Goal: Information Seeking & Learning: Learn about a topic

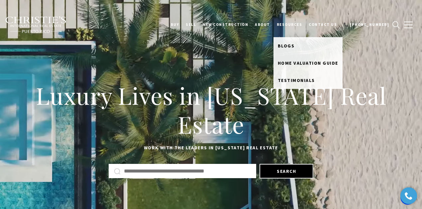
click at [295, 25] on link "Resources" at bounding box center [289, 24] width 32 height 17
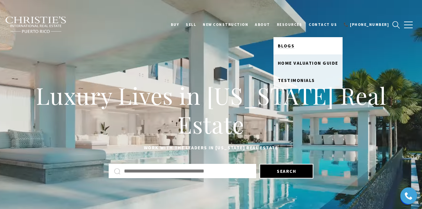
click at [295, 49] on link "Blogs" at bounding box center [307, 45] width 69 height 17
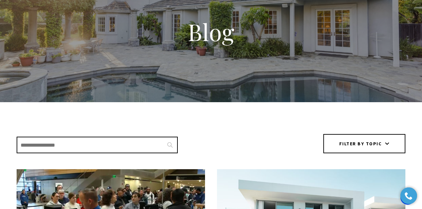
scroll to position [111, 0]
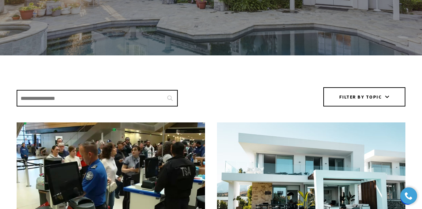
click at [72, 102] on input "Search Blogs" at bounding box center [97, 98] width 161 height 17
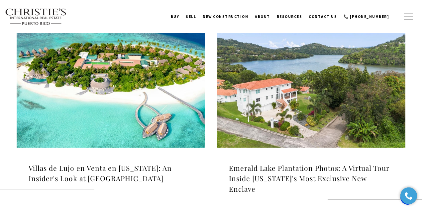
scroll to position [155, 0]
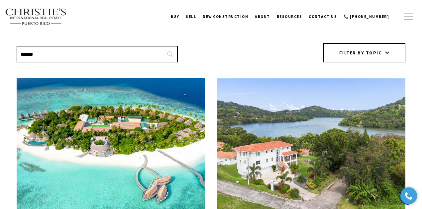
click at [80, 56] on input "******" at bounding box center [97, 54] width 161 height 17
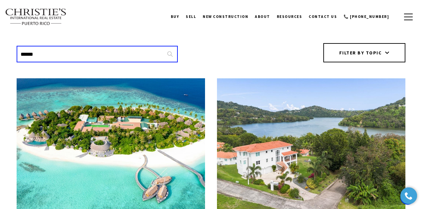
click at [80, 56] on input "******" at bounding box center [97, 54] width 161 height 17
paste input "*****"
type input "**********"
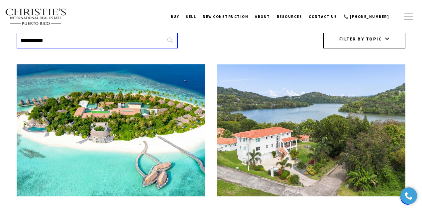
scroll to position [221, 0]
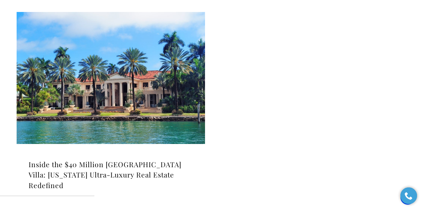
click at [151, 81] on img at bounding box center [111, 78] width 188 height 132
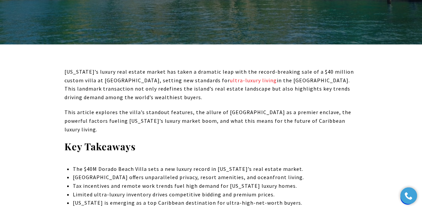
scroll to position [310, 0]
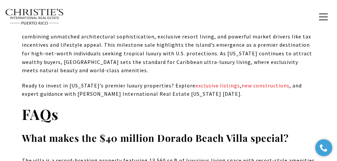
scroll to position [4541, 0]
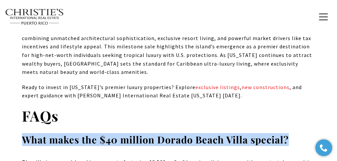
drag, startPoint x: 306, startPoint y: 98, endPoint x: 0, endPoint y: 99, distance: 306.0
copy strong "What makes the $40 million Dorado Beach Villa special?"
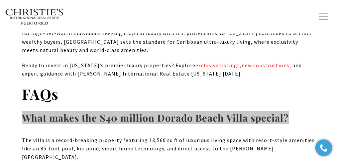
scroll to position [4563, 0]
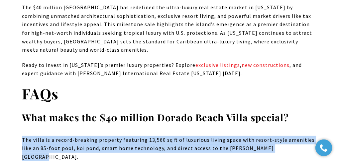
drag, startPoint x: 283, startPoint y: 107, endPoint x: 9, endPoint y: 87, distance: 275.5
copy p "The villa is a record-breaking property featuring 13,560 sq ft of luxurious liv…"
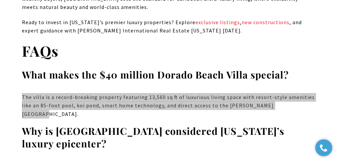
scroll to position [4607, 0]
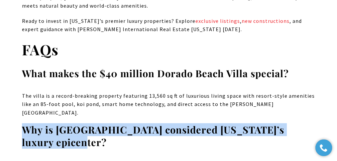
drag, startPoint x: 109, startPoint y: 88, endPoint x: 21, endPoint y: 72, distance: 89.8
copy strong "Why is Dorado Beach considered Puerto Rico’s luxury epicenter?"
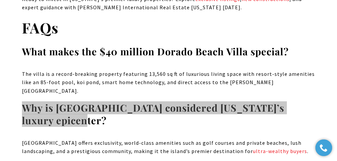
scroll to position [4630, 0]
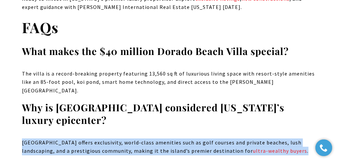
drag, startPoint x: 283, startPoint y: 101, endPoint x: 0, endPoint y: 85, distance: 283.5
copy p "Dorado Beach offers exclusivity, world-class amenities such as golf courses and…"
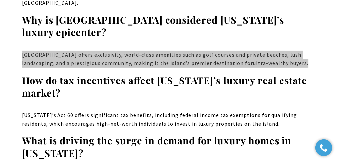
scroll to position [4718, 0]
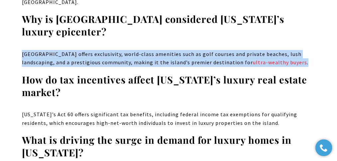
drag, startPoint x: 66, startPoint y: 44, endPoint x: 23, endPoint y: 32, distance: 45.1
click at [23, 74] on h3 "How do tax incentives affect Puerto Rico’s luxury real estate market?" at bounding box center [168, 86] width 293 height 25
copy strong "How do tax incentives affect Puerto Rico’s luxury real estate market?"
drag, startPoint x: 262, startPoint y: 72, endPoint x: 14, endPoint y: 54, distance: 248.5
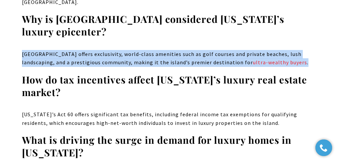
copy p "Puerto Rico’s Act 60 offers significant tax benefits, including federal income …"
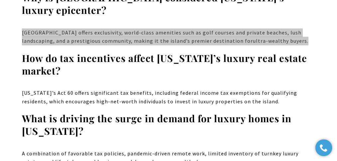
scroll to position [4740, 0]
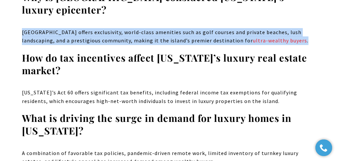
drag, startPoint x: 86, startPoint y: 80, endPoint x: 22, endPoint y: 68, distance: 65.5
click at [22, 112] on h3 "What is driving the surge in demand for luxury homes in Puerto Rico?" at bounding box center [168, 124] width 293 height 25
copy strong "What is driving the surge in demand for luxury homes in Puerto Rico?"
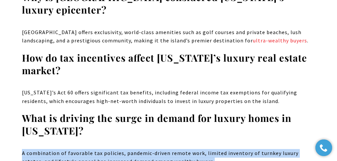
drag, startPoint x: 195, startPoint y: 113, endPoint x: 14, endPoint y: 99, distance: 181.3
copy p "A combination of favorable tax policies, pandemic-driven remote work, limited i…"
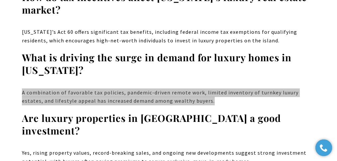
scroll to position [4807, 0]
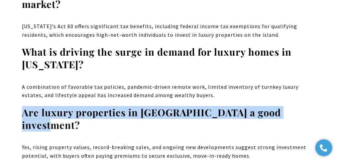
drag, startPoint x: 274, startPoint y: 63, endPoint x: 11, endPoint y: 62, distance: 263.5
copy strong "Are luxury properties in Dorado Beach a good investment?"
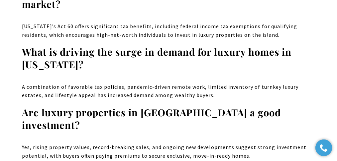
drag, startPoint x: 242, startPoint y: 91, endPoint x: 249, endPoint y: 91, distance: 7.0
click at [242, 144] on p "Yes, rising property values, record-breaking sales, and ongoing new development…" at bounding box center [168, 152] width 293 height 17
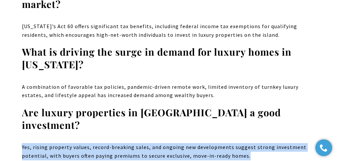
drag, startPoint x: 259, startPoint y: 93, endPoint x: 7, endPoint y: 77, distance: 251.7
copy p "Yes, rising property values, record-breaking sales, and ongoing new development…"
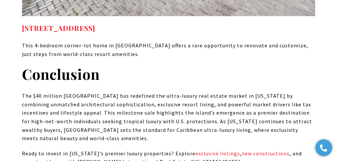
scroll to position [4474, 0]
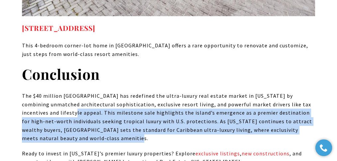
drag, startPoint x: 88, startPoint y: 96, endPoint x: 33, endPoint y: 72, distance: 59.8
click at [33, 92] on p "The $40 million Dorado Beach Villa has redefined the ultra-luxury real estate m…" at bounding box center [168, 117] width 293 height 51
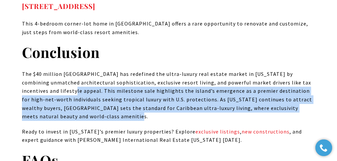
scroll to position [4497, 0]
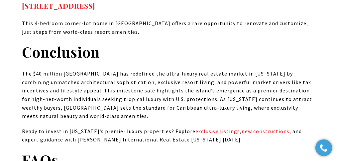
click at [213, 128] on p "Ready to invest in Puerto Rico’s premier luxury properties? Explore exclusive l…" at bounding box center [168, 136] width 293 height 17
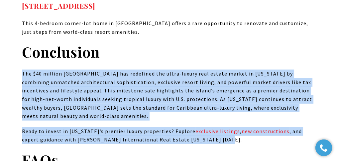
drag, startPoint x: 213, startPoint y: 95, endPoint x: 11, endPoint y: 31, distance: 211.7
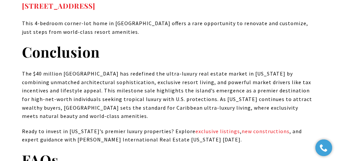
click at [110, 43] on h2 "Conclusion" at bounding box center [168, 52] width 293 height 19
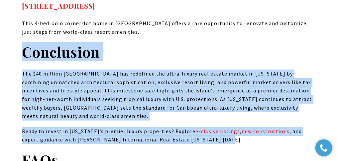
drag, startPoint x: 22, startPoint y: 5, endPoint x: 213, endPoint y: 96, distance: 210.9
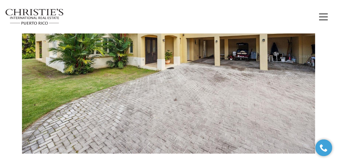
scroll to position [4341, 0]
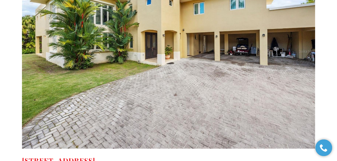
drag, startPoint x: 21, startPoint y: 101, endPoint x: 147, endPoint y: 112, distance: 126.4
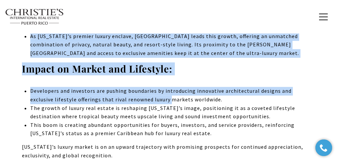
scroll to position [3494, 0]
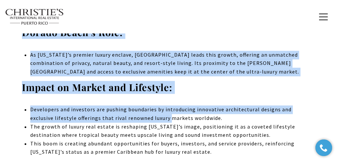
drag, startPoint x: 15, startPoint y: 46, endPoint x: 213, endPoint y: 94, distance: 203.4
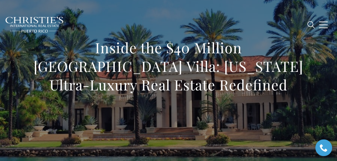
scroll to position [66, 0]
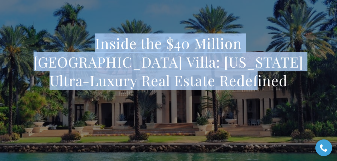
drag, startPoint x: 30, startPoint y: 44, endPoint x: 221, endPoint y: 74, distance: 192.8
click at [221, 74] on h1 "Inside the $40 Million [GEOGRAPHIC_DATA] Villa: [US_STATE] Ultra-Luxury Real Es…" at bounding box center [168, 62] width 293 height 56
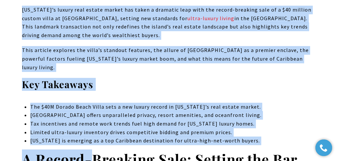
scroll to position [354, 0]
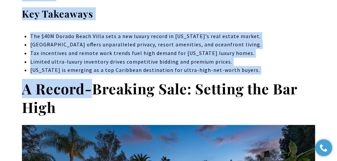
drag, startPoint x: 22, startPoint y: 27, endPoint x: 272, endPoint y: 58, distance: 251.8
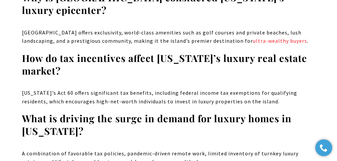
scroll to position [4740, 0]
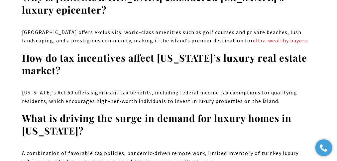
drag, startPoint x: 81, startPoint y: 81, endPoint x: 18, endPoint y: 67, distance: 64.6
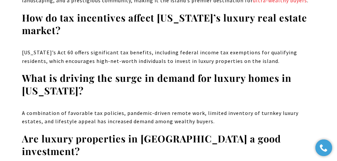
scroll to position [4785, 0]
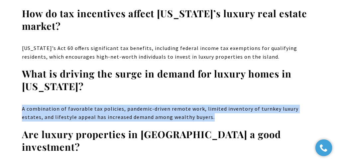
drag, startPoint x: 197, startPoint y: 66, endPoint x: 20, endPoint y: 56, distance: 177.3
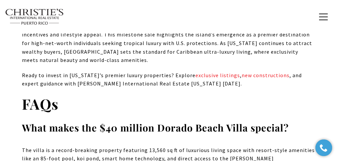
scroll to position [4541, 0]
